Goal: Navigation & Orientation: Understand site structure

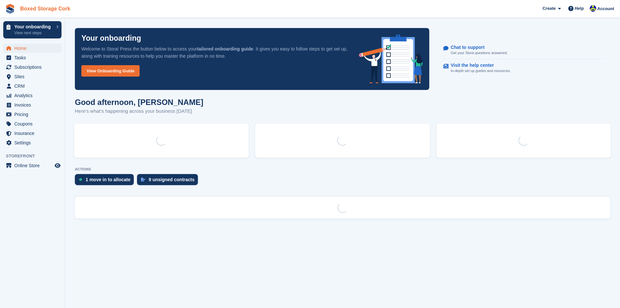
click at [27, 14] on link "Boxed Storage Cork" at bounding box center [45, 8] width 55 height 11
click at [18, 14] on link "Boxed Storage Cork" at bounding box center [45, 8] width 55 height 11
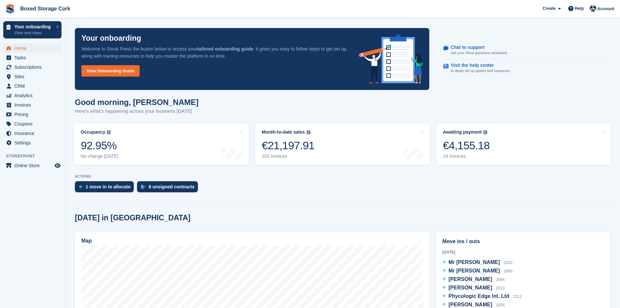
scroll to position [98, 0]
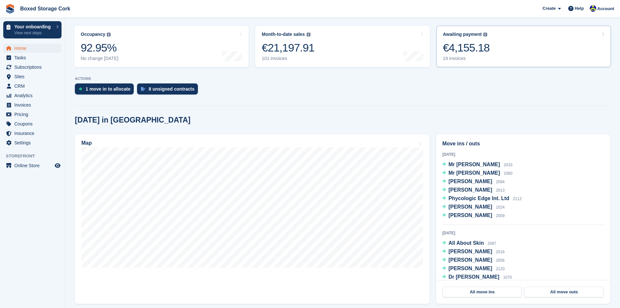
click at [461, 49] on div "€4,155.18" at bounding box center [466, 47] width 47 height 13
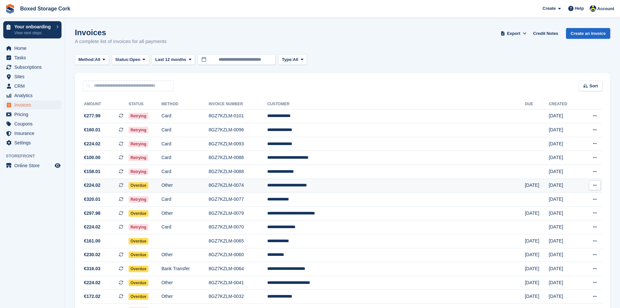
scroll to position [97, 0]
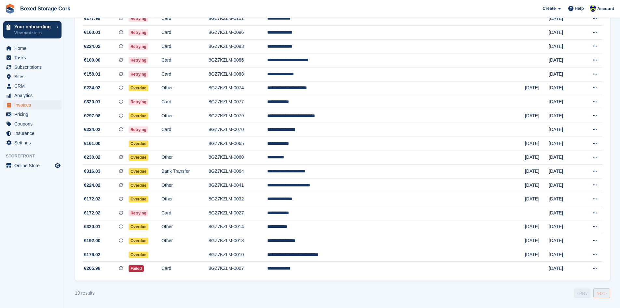
click at [602, 294] on link "Next ›" at bounding box center [601, 293] width 17 height 10
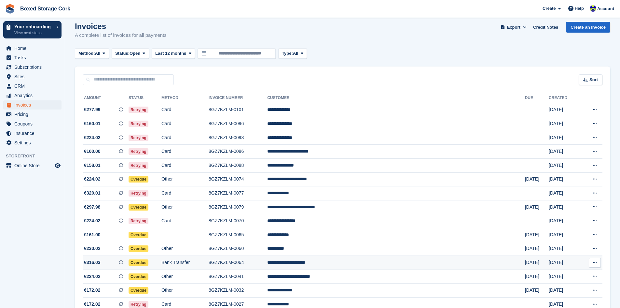
scroll to position [0, 0]
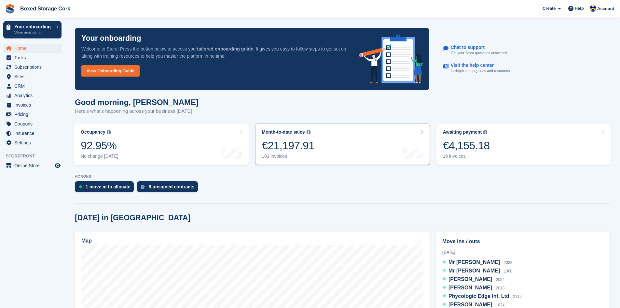
click at [327, 141] on link "Month-to-date sales The sum of all finalised invoices generated this month to d…" at bounding box center [342, 143] width 174 height 41
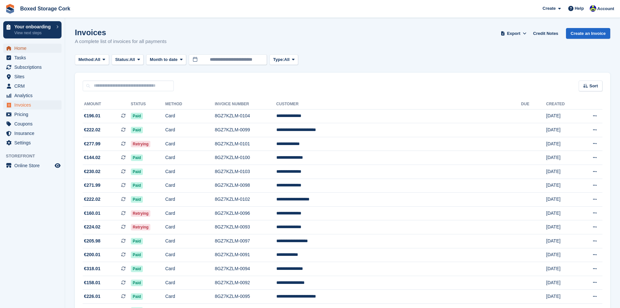
click at [24, 48] on span "Home" at bounding box center [33, 48] width 39 height 9
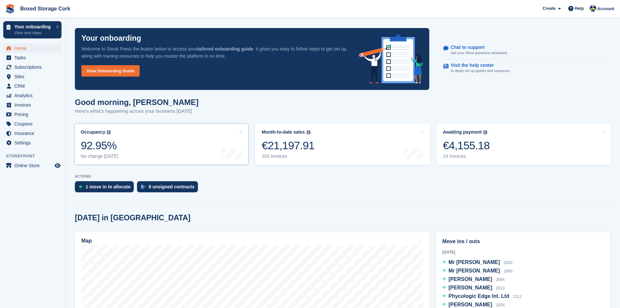
click at [93, 147] on div "92.95%" at bounding box center [100, 145] width 38 height 13
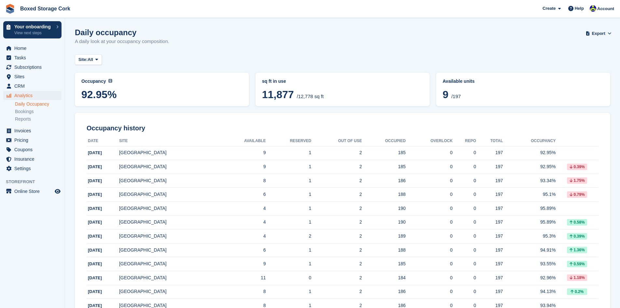
click at [465, 86] on div "Available units 9 /197" at bounding box center [523, 90] width 161 height 24
click at [456, 94] on span "/197" at bounding box center [456, 96] width 9 height 6
click at [21, 50] on span "Home" at bounding box center [33, 48] width 39 height 9
